Goal: Subscribe to service/newsletter

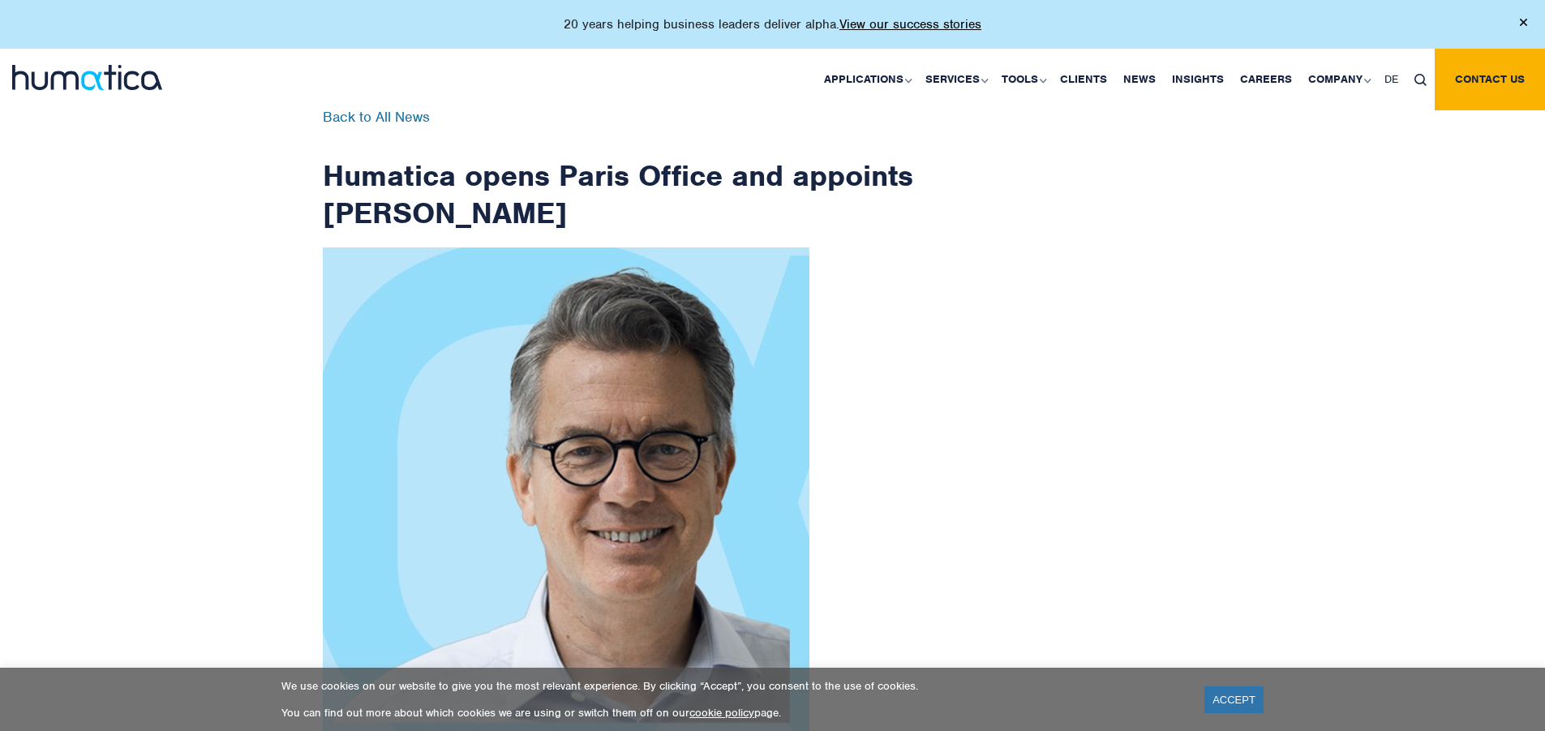
scroll to position [2587, 0]
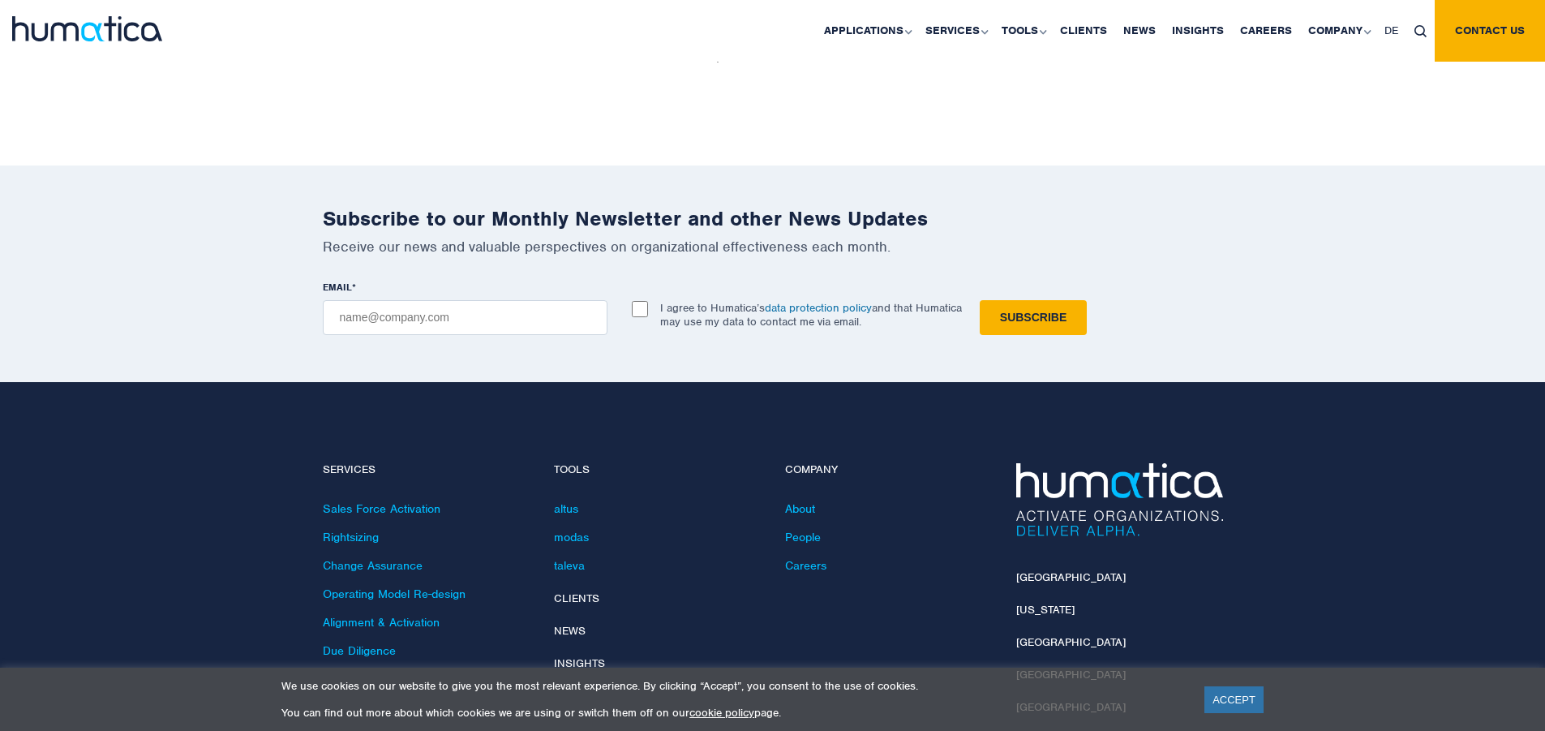
checkbox input "true"
type input "[EMAIL_ADDRESS][DOMAIN_NAME]"
click at [980, 300] on input "Subscribe" at bounding box center [1033, 317] width 107 height 35
